Goal: Task Accomplishment & Management: Manage account settings

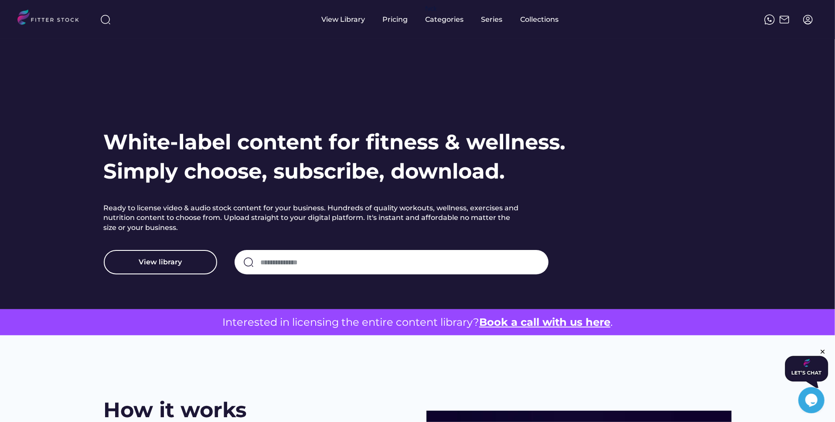
click at [805, 17] on img at bounding box center [807, 19] width 10 height 10
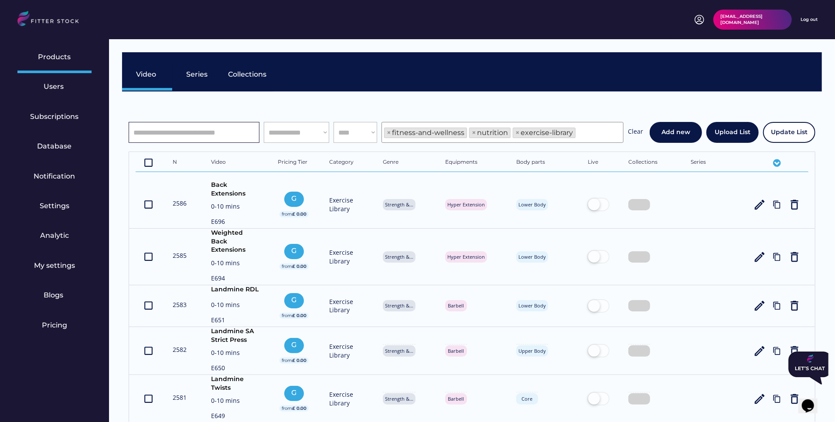
click at [201, 127] on input "input" at bounding box center [194, 132] width 131 height 21
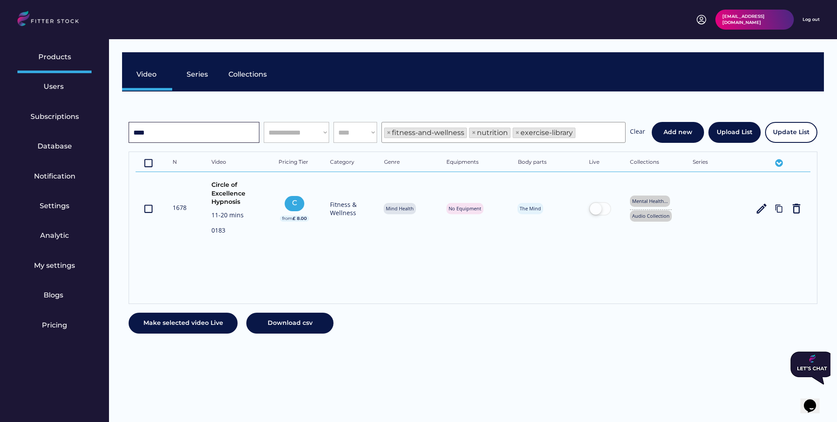
click at [195, 134] on input "input" at bounding box center [194, 132] width 131 height 21
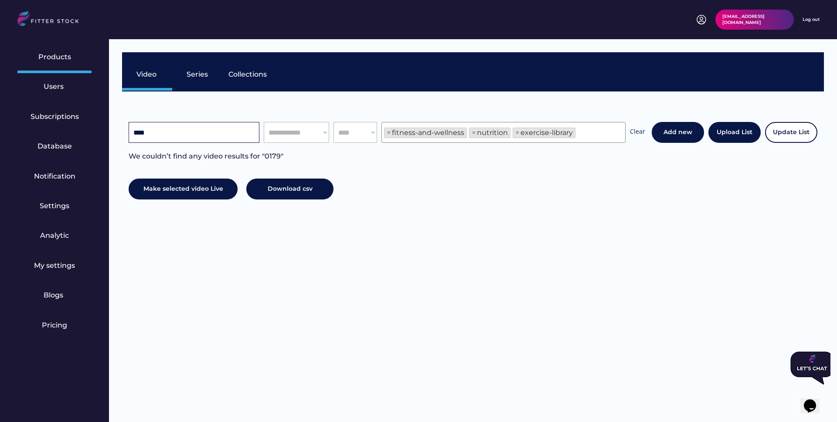
click at [182, 134] on input "input" at bounding box center [194, 132] width 131 height 21
click at [161, 132] on input "input" at bounding box center [194, 132] width 131 height 21
click at [201, 135] on input "input" at bounding box center [194, 132] width 131 height 21
type input "**********"
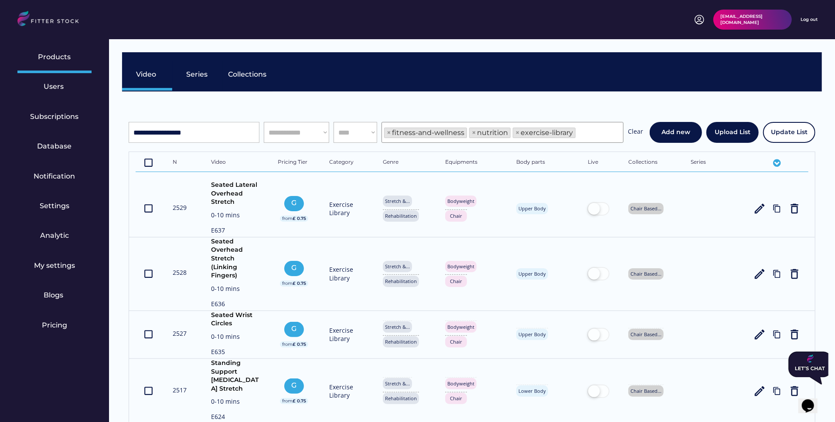
click at [473, 131] on span "×" at bounding box center [474, 132] width 4 height 7
select select "**********"
click at [473, 131] on span "×" at bounding box center [474, 132] width 4 height 7
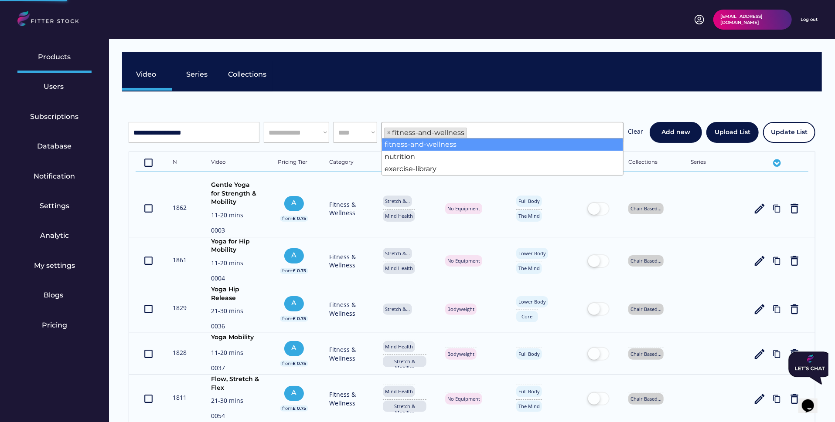
scroll to position [15, 0]
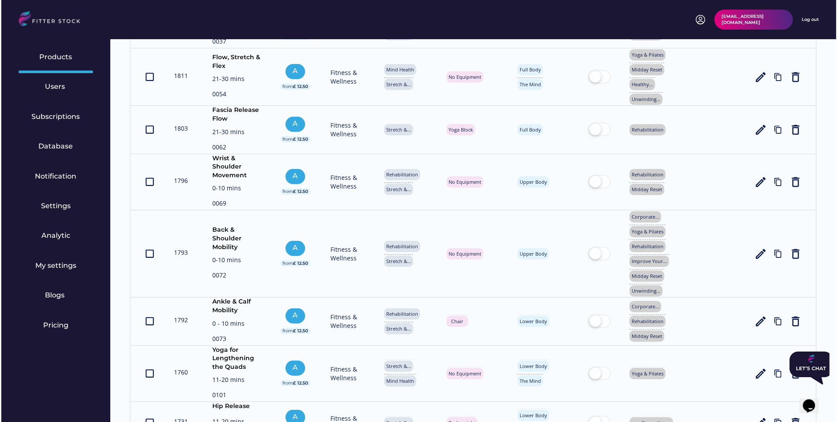
scroll to position [0, 0]
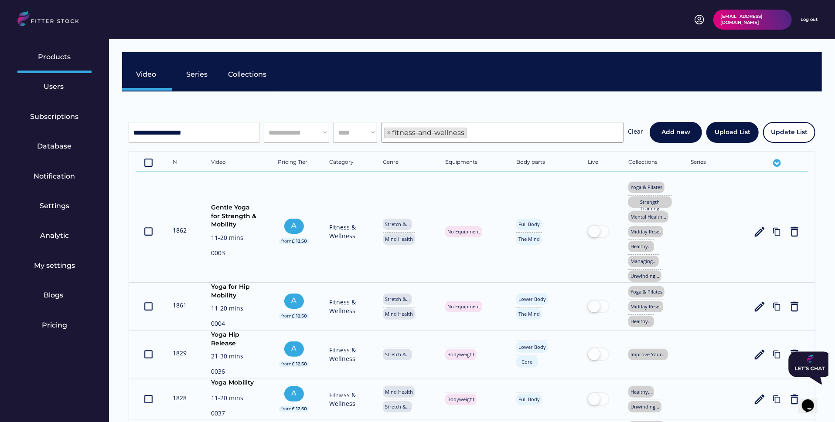
click at [221, 126] on input "input" at bounding box center [194, 132] width 131 height 21
click at [221, 132] on input "input" at bounding box center [194, 132] width 131 height 21
drag, startPoint x: 221, startPoint y: 126, endPoint x: 128, endPoint y: 132, distance: 93.0
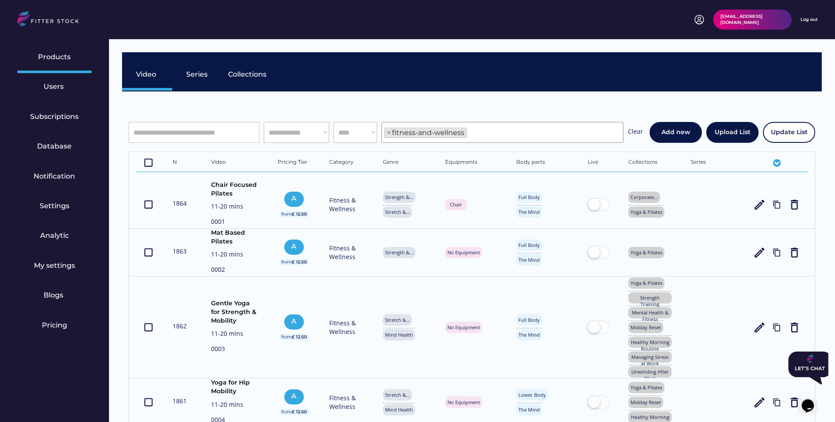
click at [158, 135] on input "input" at bounding box center [194, 132] width 131 height 21
click at [167, 130] on input "input" at bounding box center [194, 132] width 131 height 21
type input "****"
